Goal: Information Seeking & Learning: Learn about a topic

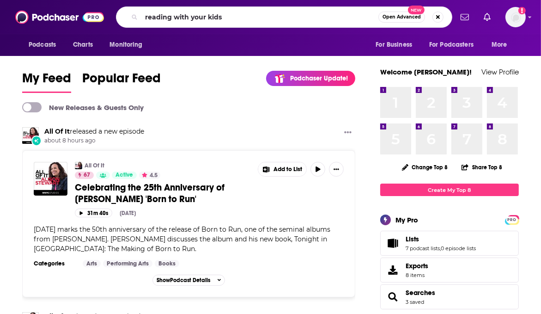
type input "reading with your kids"
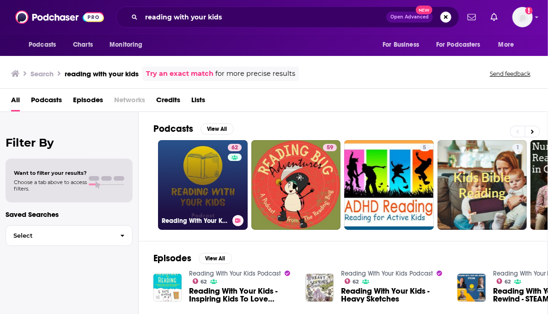
click at [200, 153] on link "62 Reading With Your Kids Podcast" at bounding box center [203, 185] width 90 height 90
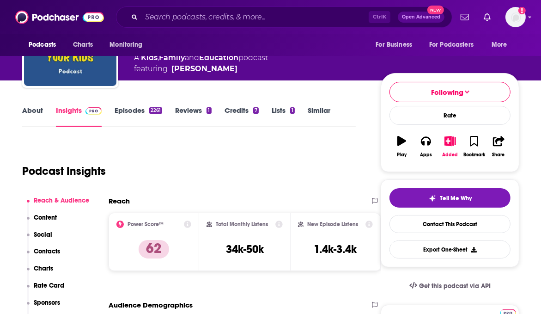
scroll to position [92, 0]
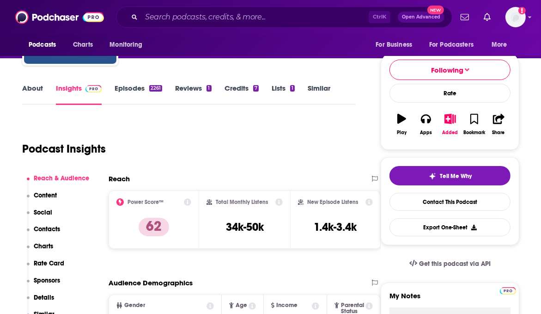
click at [250, 14] on input "Search podcasts, credits, & more..." at bounding box center [254, 17] width 227 height 15
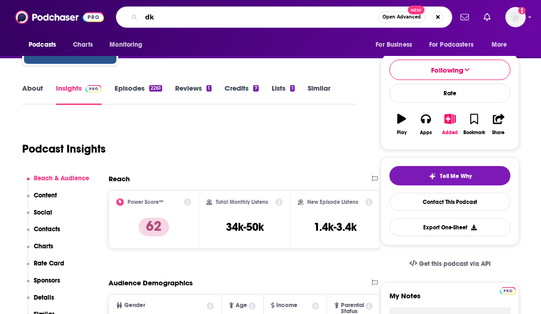
type input "d"
type input "kidlit love"
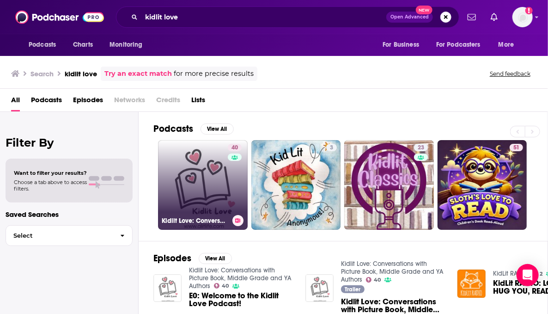
click at [203, 172] on link "40 Kidlit Love: Conversations with Picture Book, Middle Grade and YA Authors" at bounding box center [203, 185] width 90 height 90
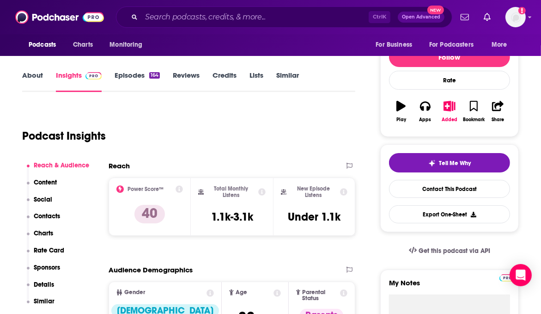
scroll to position [110, 0]
